Goal: Task Accomplishment & Management: Use online tool/utility

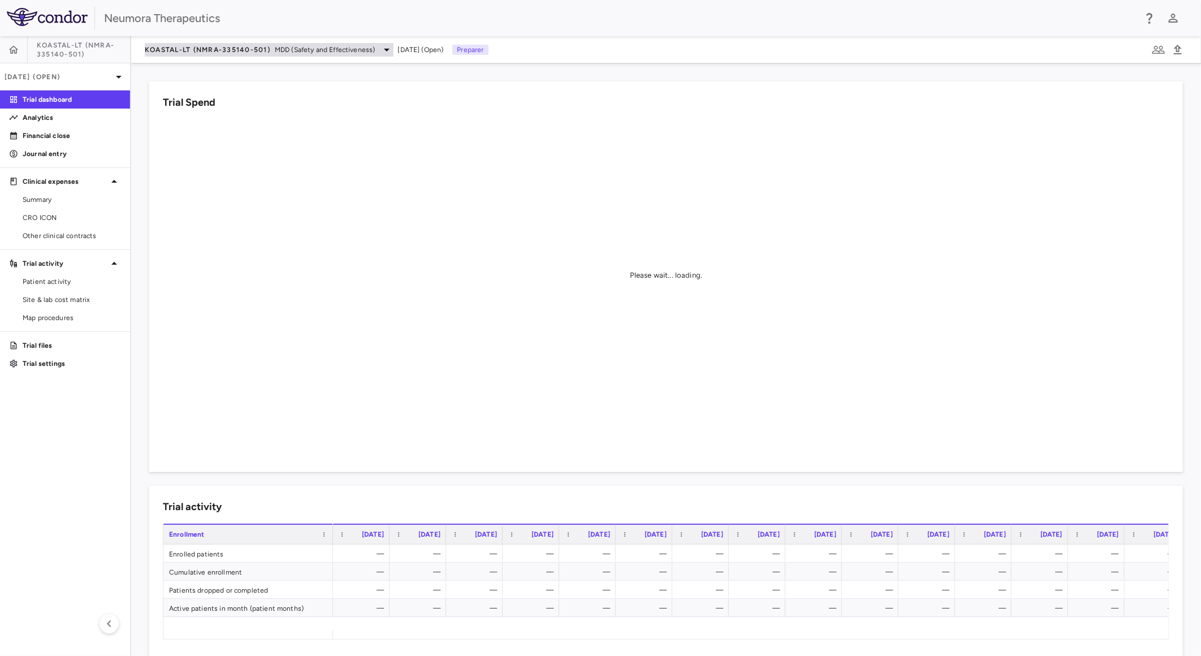
click at [240, 47] on span "KOASTAL-LT (NMRA-335140-501)" at bounding box center [208, 49] width 126 height 9
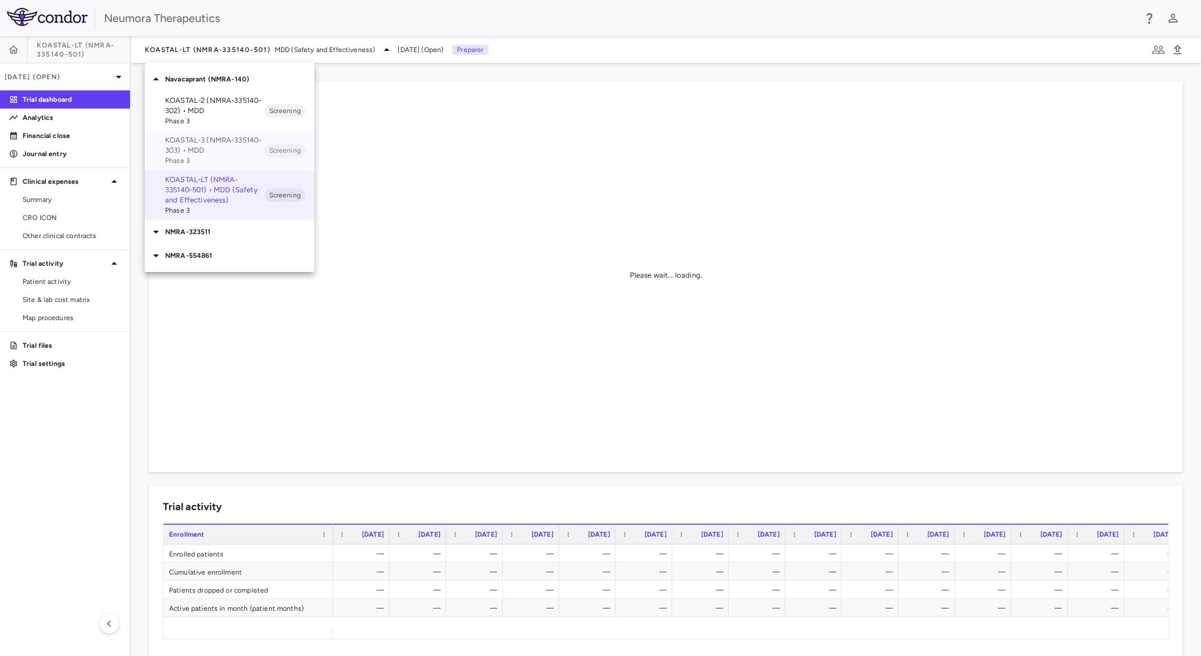
click at [227, 150] on p "KOASTAL-3 (NMRA-335140-303) • MDD" at bounding box center [215, 145] width 100 height 20
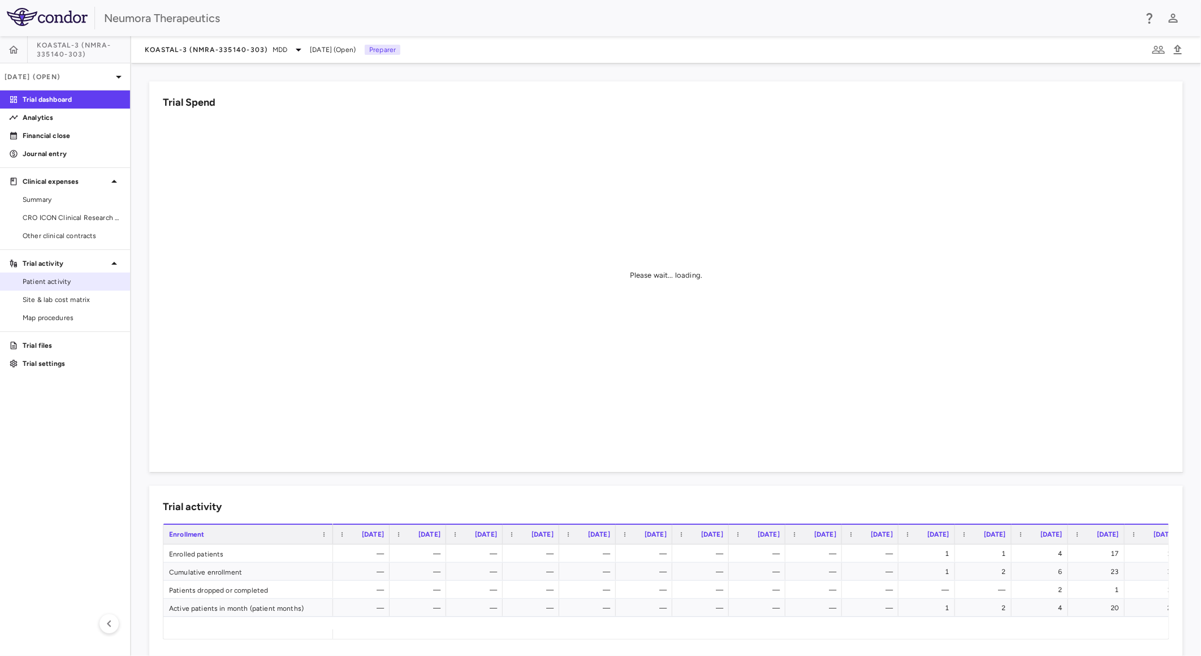
click at [76, 280] on span "Patient activity" at bounding box center [72, 282] width 98 height 10
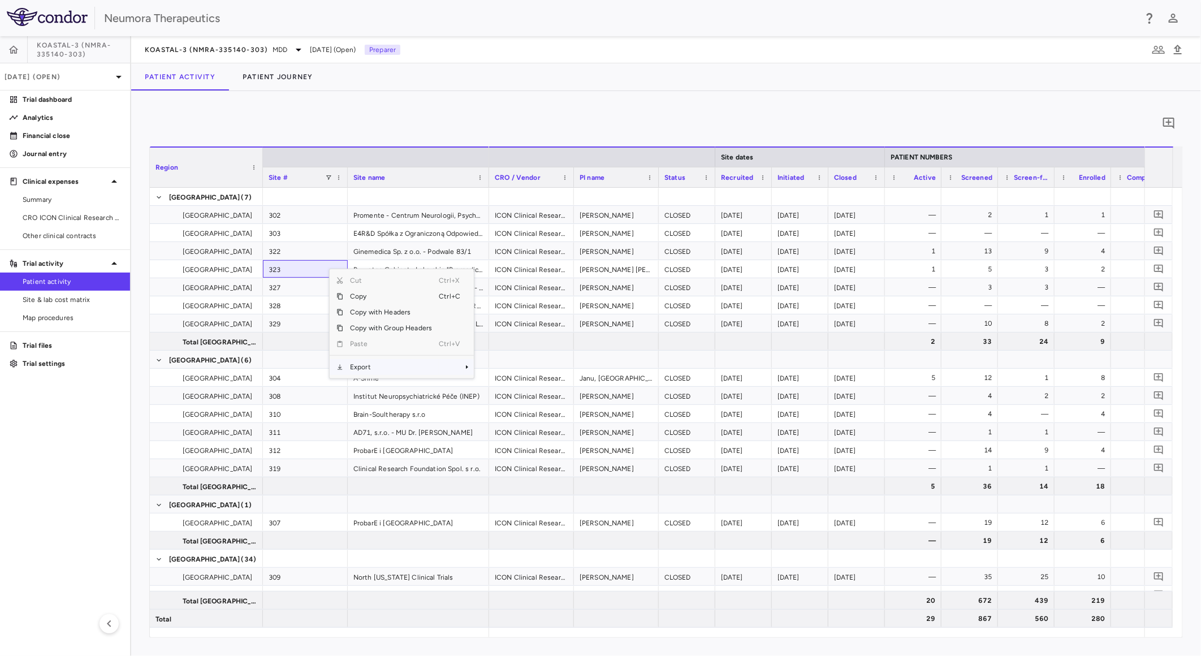
click at [373, 364] on span "Export" at bounding box center [391, 367] width 96 height 16
click at [517, 368] on span "CSV Export" at bounding box center [511, 371] width 53 height 16
click at [267, 111] on div "0" at bounding box center [666, 123] width 1034 height 28
click at [286, 76] on button "Patient Journey" at bounding box center [278, 76] width 98 height 27
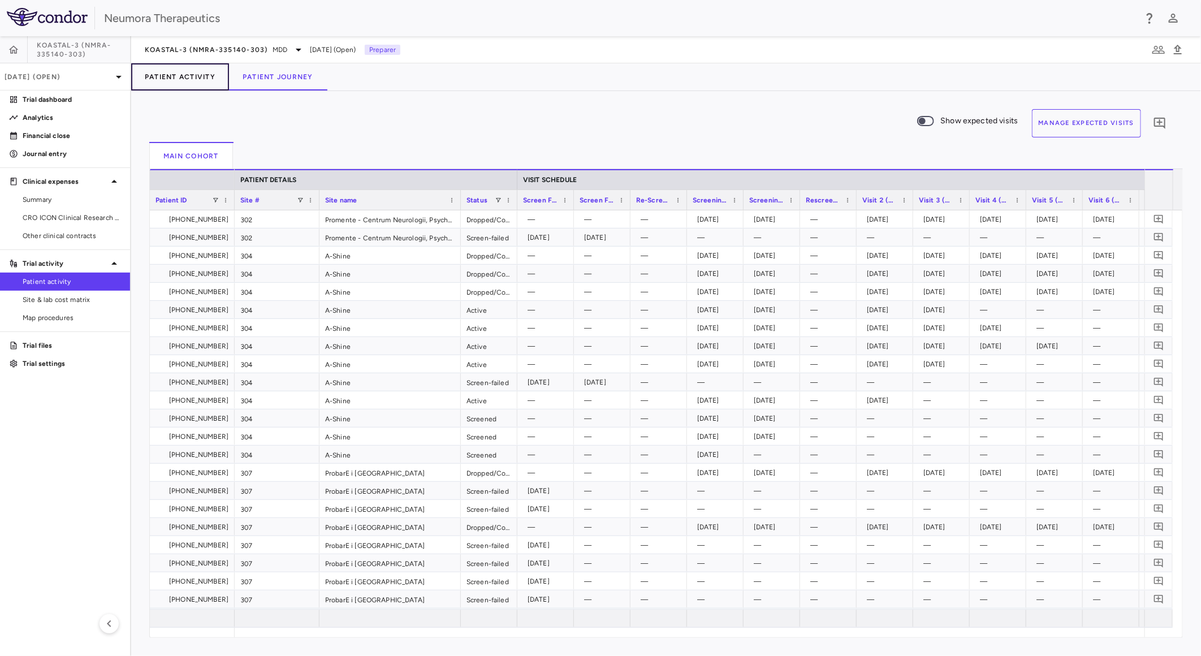
click at [171, 74] on button "Patient Activity" at bounding box center [180, 76] width 98 height 27
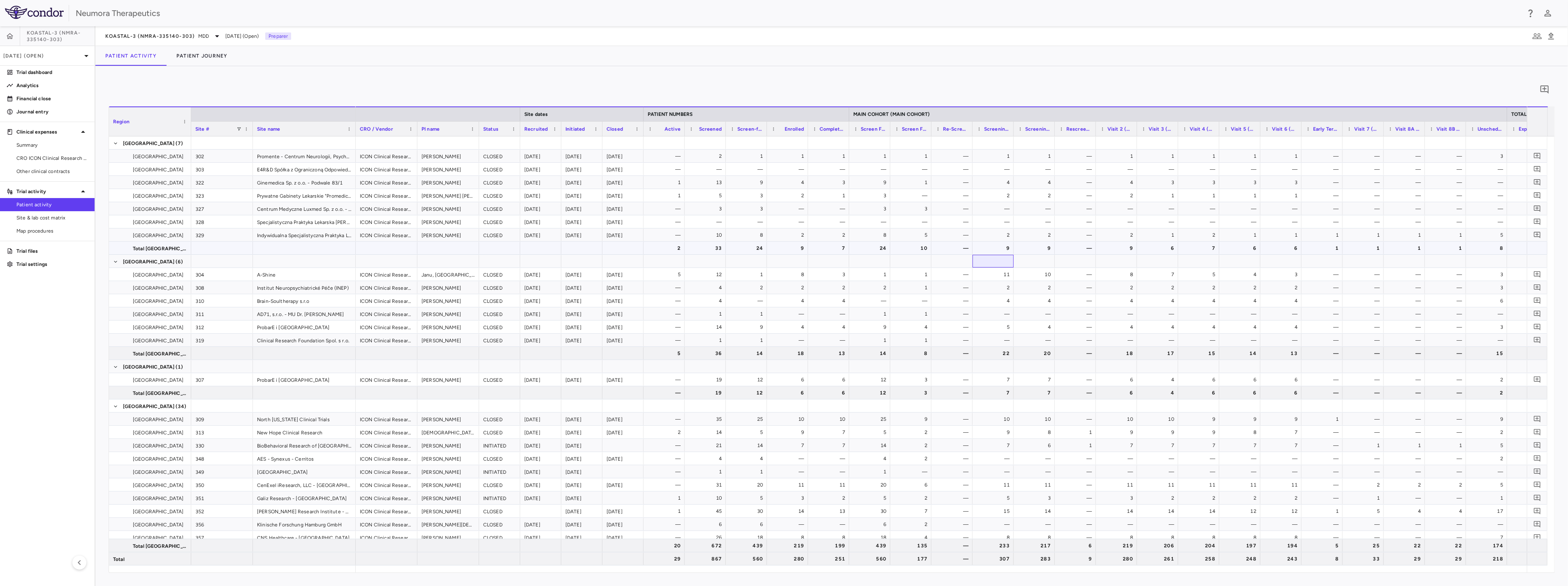
drag, startPoint x: 698, startPoint y: 268, endPoint x: 188, endPoint y: 244, distance: 510.6
click at [67, 56] on p "[DATE] (Open)" at bounding box center [42, 56] width 78 height 7
click at [467, 76] on div at bounding box center [784, 293] width 1568 height 586
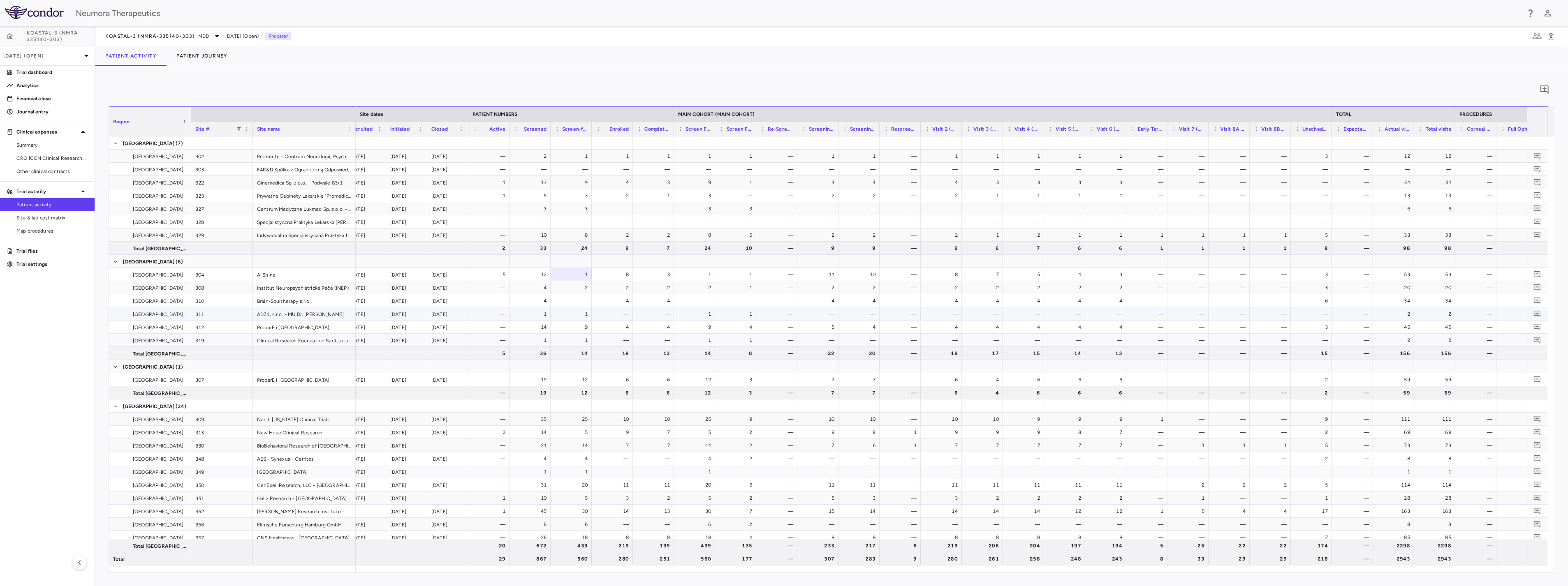
scroll to position [0, 268]
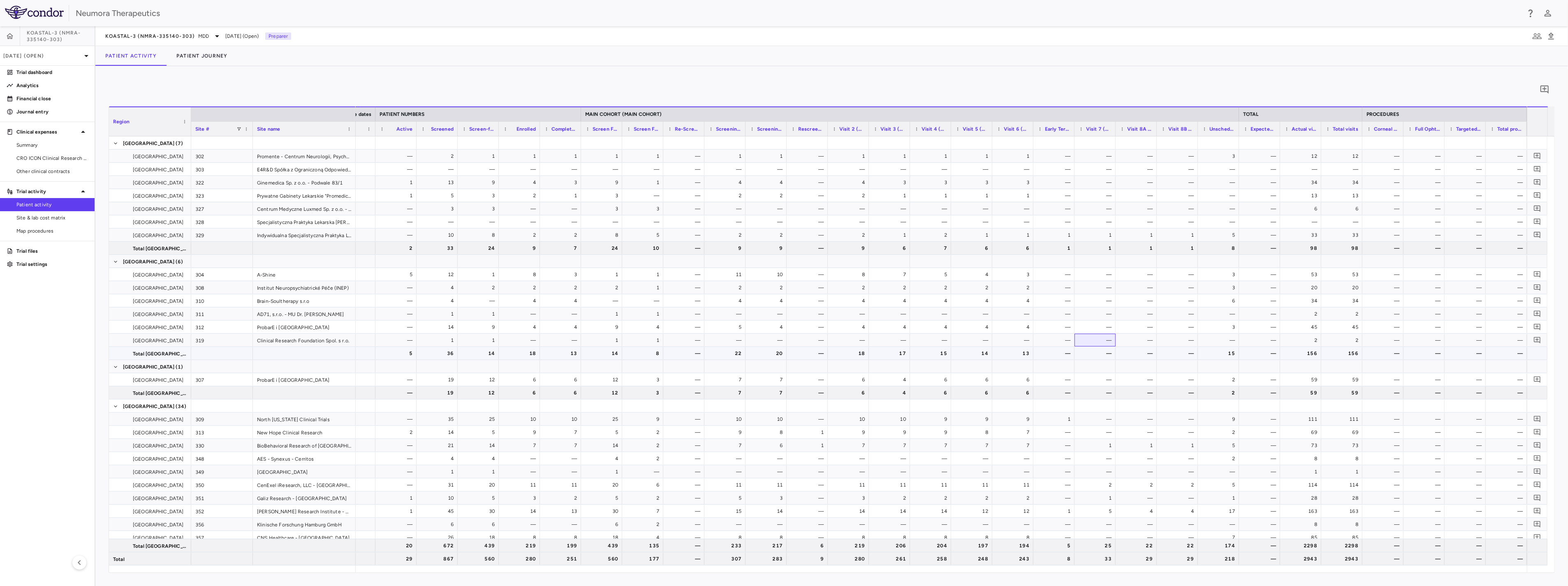
drag, startPoint x: 1145, startPoint y: 342, endPoint x: 1304, endPoint y: 363, distance: 160.4
drag, startPoint x: 1128, startPoint y: 353, endPoint x: 1263, endPoint y: 366, distance: 135.6
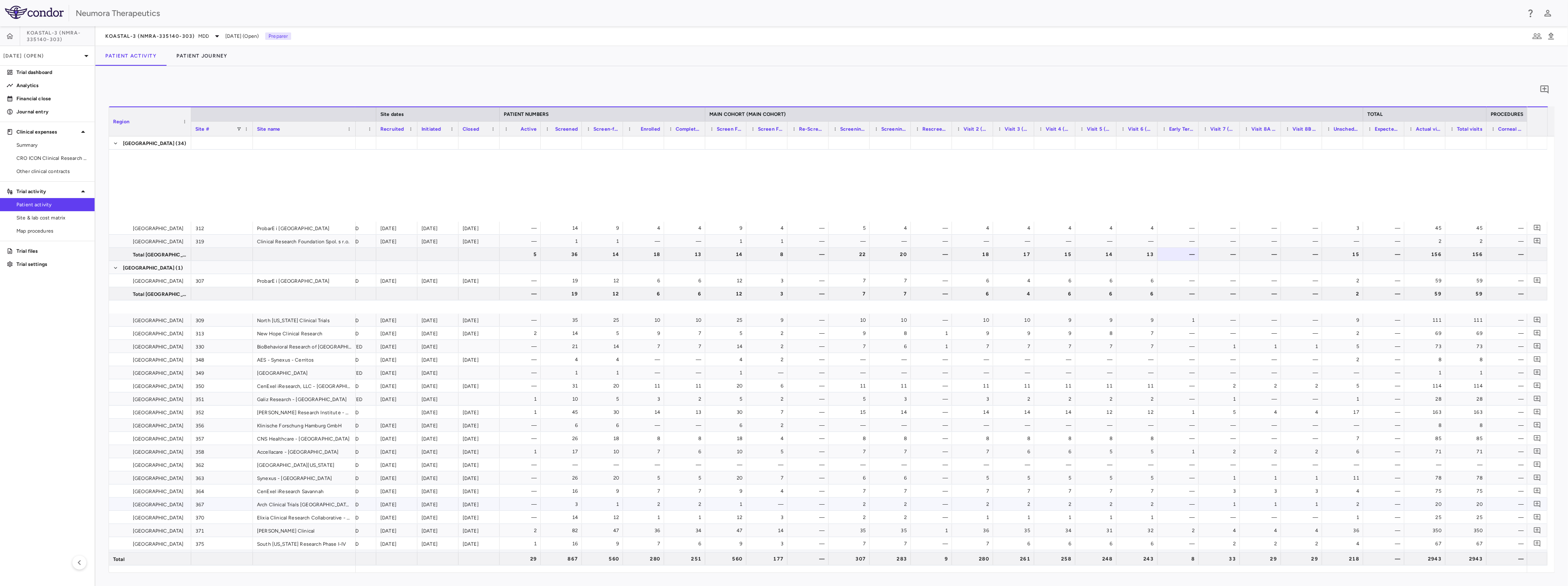
scroll to position [327, 0]
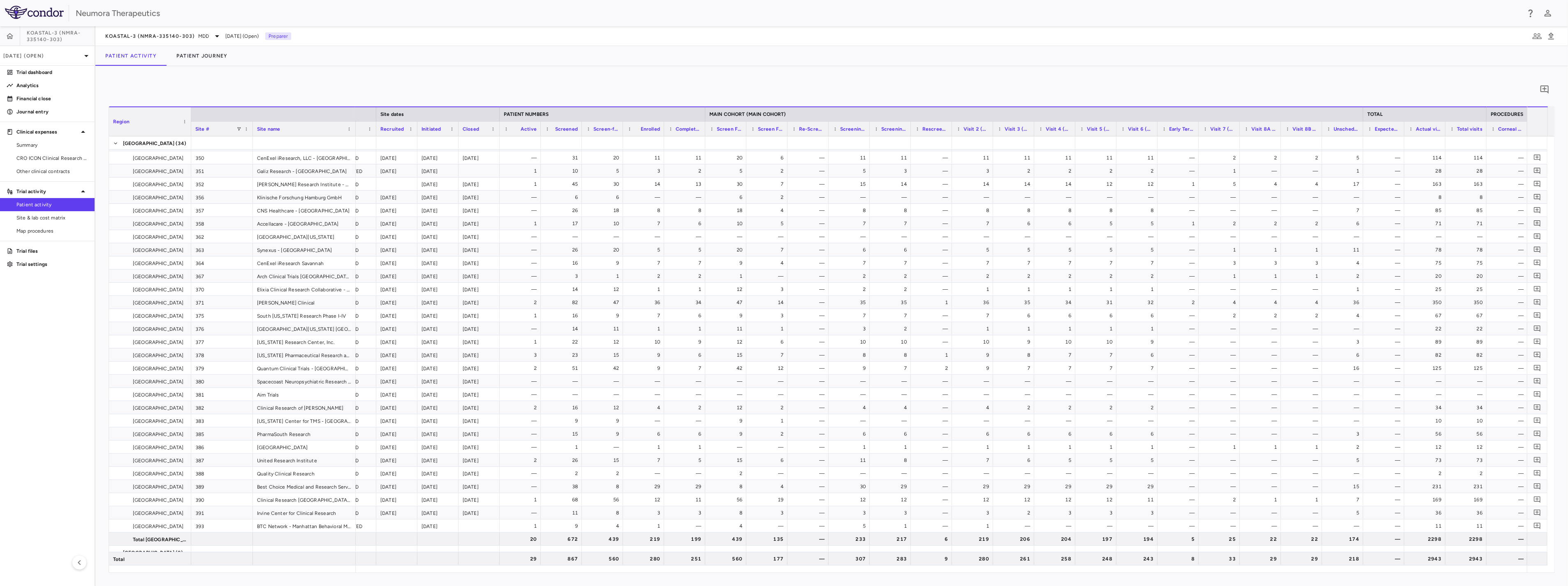
drag, startPoint x: 828, startPoint y: 128, endPoint x: 925, endPoint y: 134, distance: 97.2
click at [830, 134] on div at bounding box center [828, 129] width 4 height 15
drag, startPoint x: 1049, startPoint y: 124, endPoint x: 1153, endPoint y: 143, distance: 105.7
click at [873, 136] on div "Region Site # Site name Site dates PATIENT NUMBERS MAIN COHORT (MAIN COHORT)" at bounding box center [832, 339] width 1446 height 466
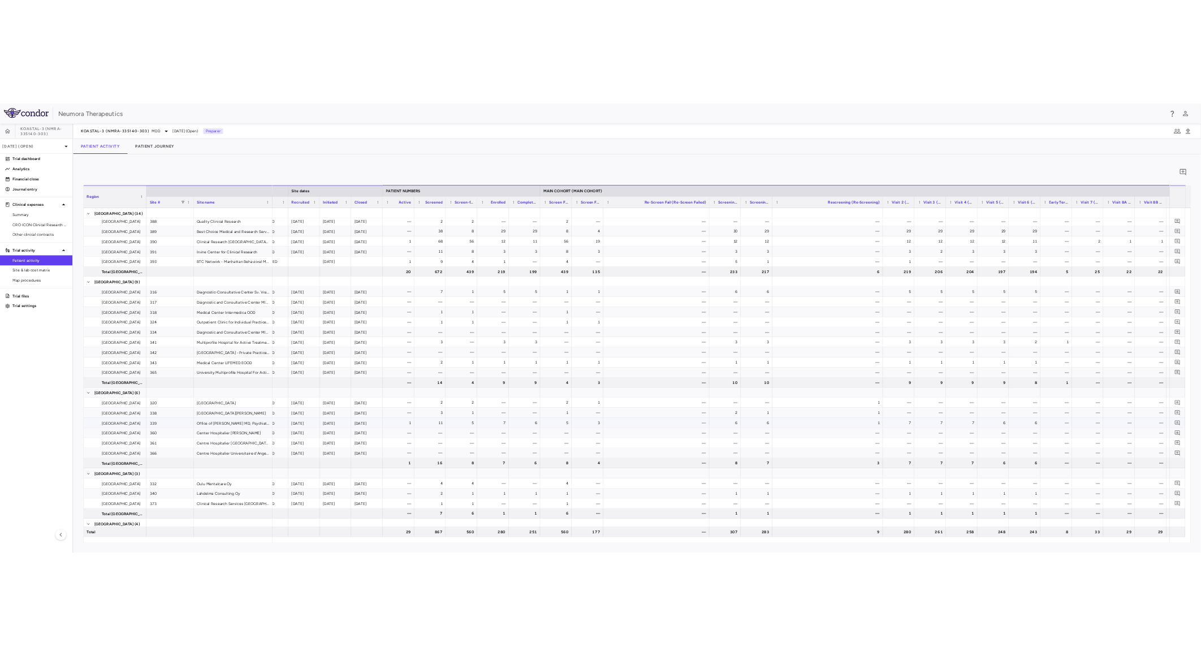
scroll to position [1038, 0]
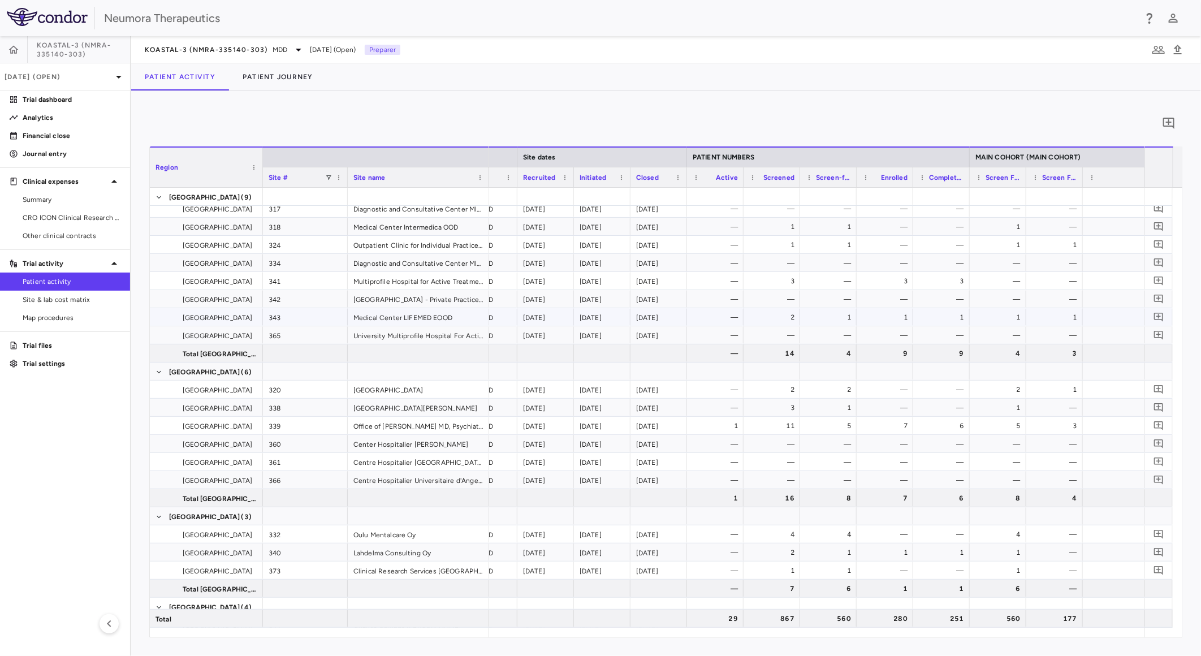
drag, startPoint x: 828, startPoint y: 317, endPoint x: 677, endPoint y: 329, distance: 151.5
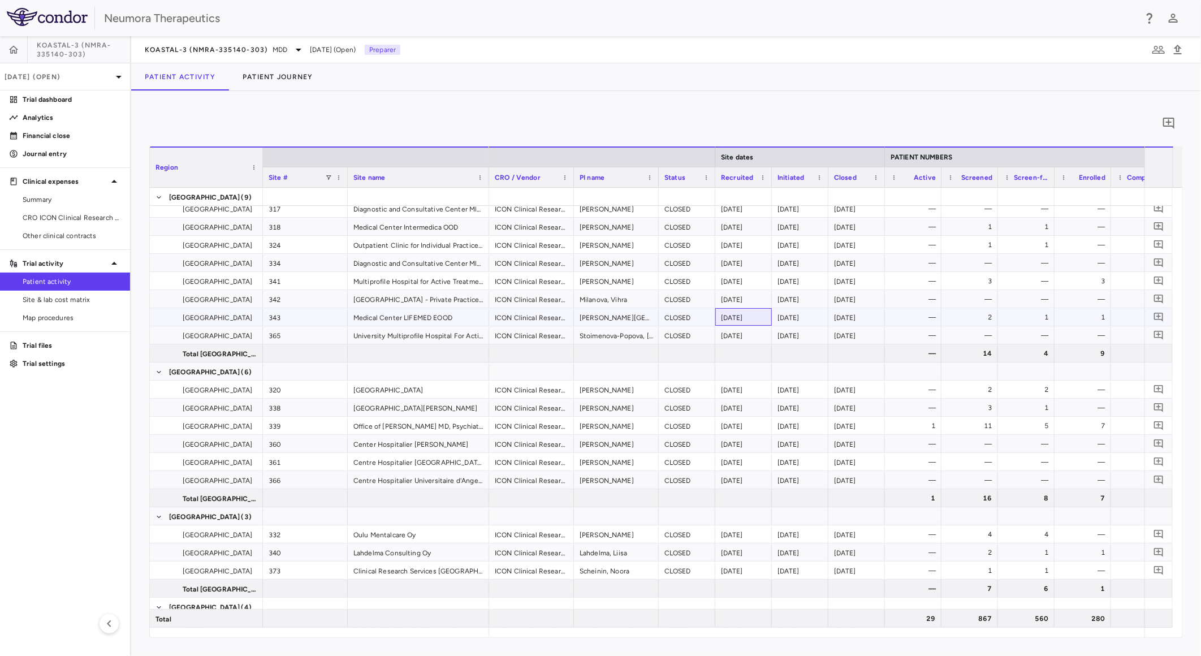
drag, startPoint x: 774, startPoint y: 314, endPoint x: 821, endPoint y: 323, distance: 47.8
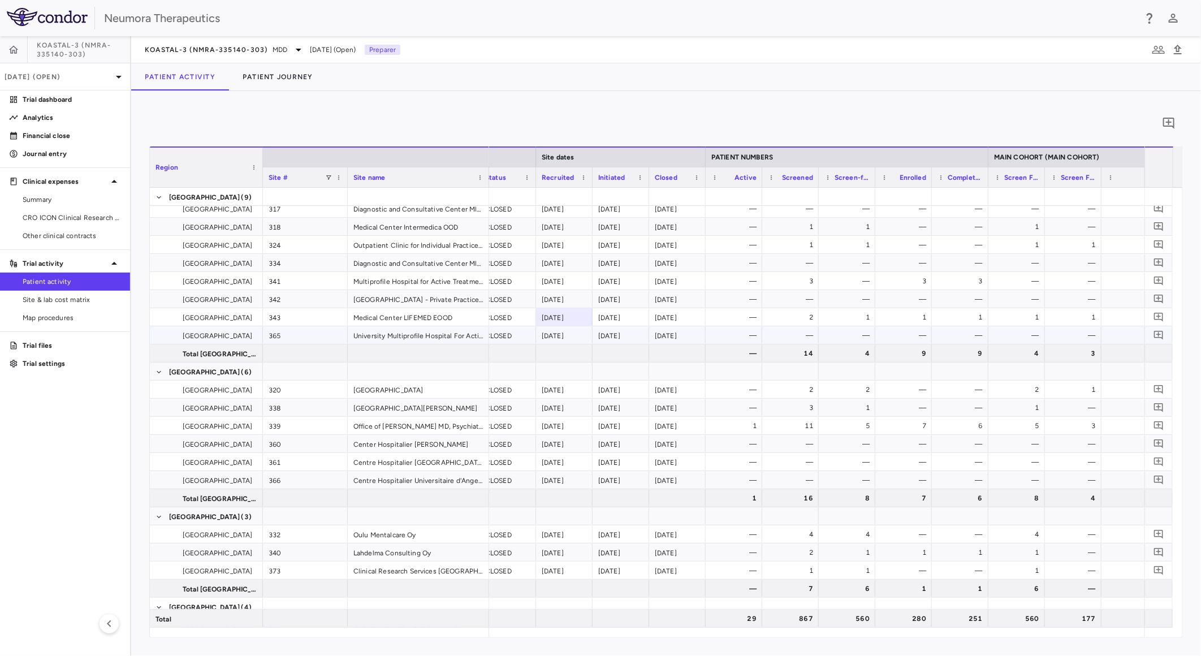
scroll to position [0, 356]
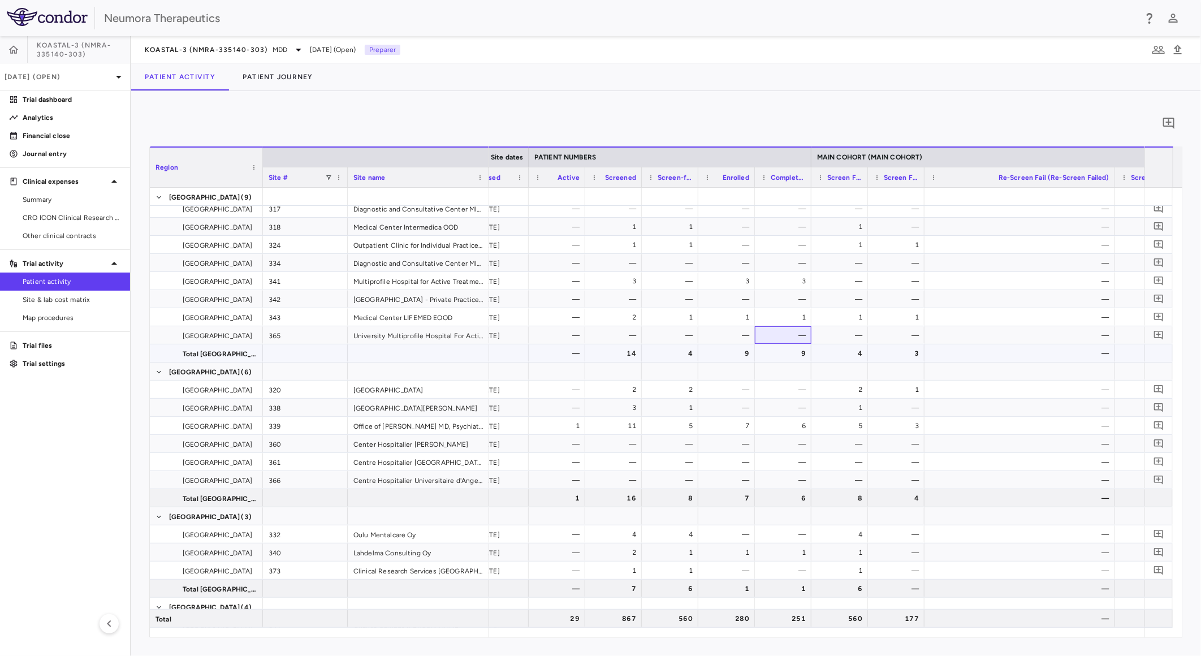
drag, startPoint x: 804, startPoint y: 351, endPoint x: 879, endPoint y: 359, distance: 75.7
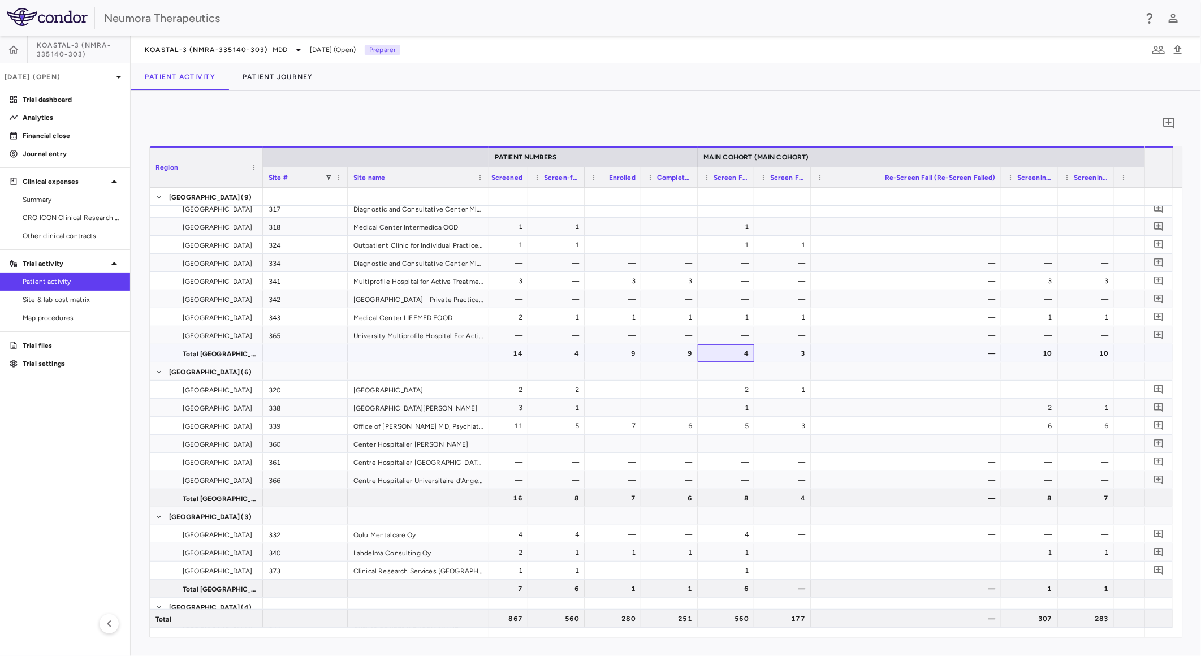
drag, startPoint x: 756, startPoint y: 360, endPoint x: 834, endPoint y: 386, distance: 82.1
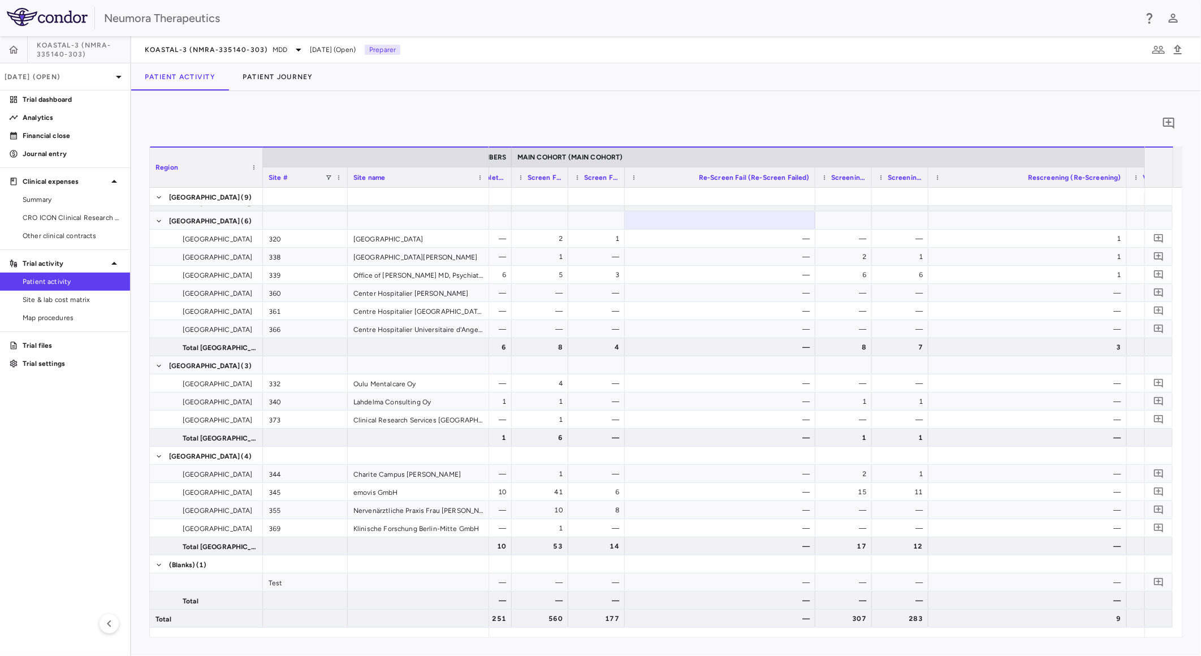
drag, startPoint x: 788, startPoint y: 637, endPoint x: 832, endPoint y: 637, distance: 43.5
click at [834, 637] on div "Region Drag here to set column labels Region Site # Site name" at bounding box center [666, 391] width 1034 height 491
